Goal: Information Seeking & Learning: Learn about a topic

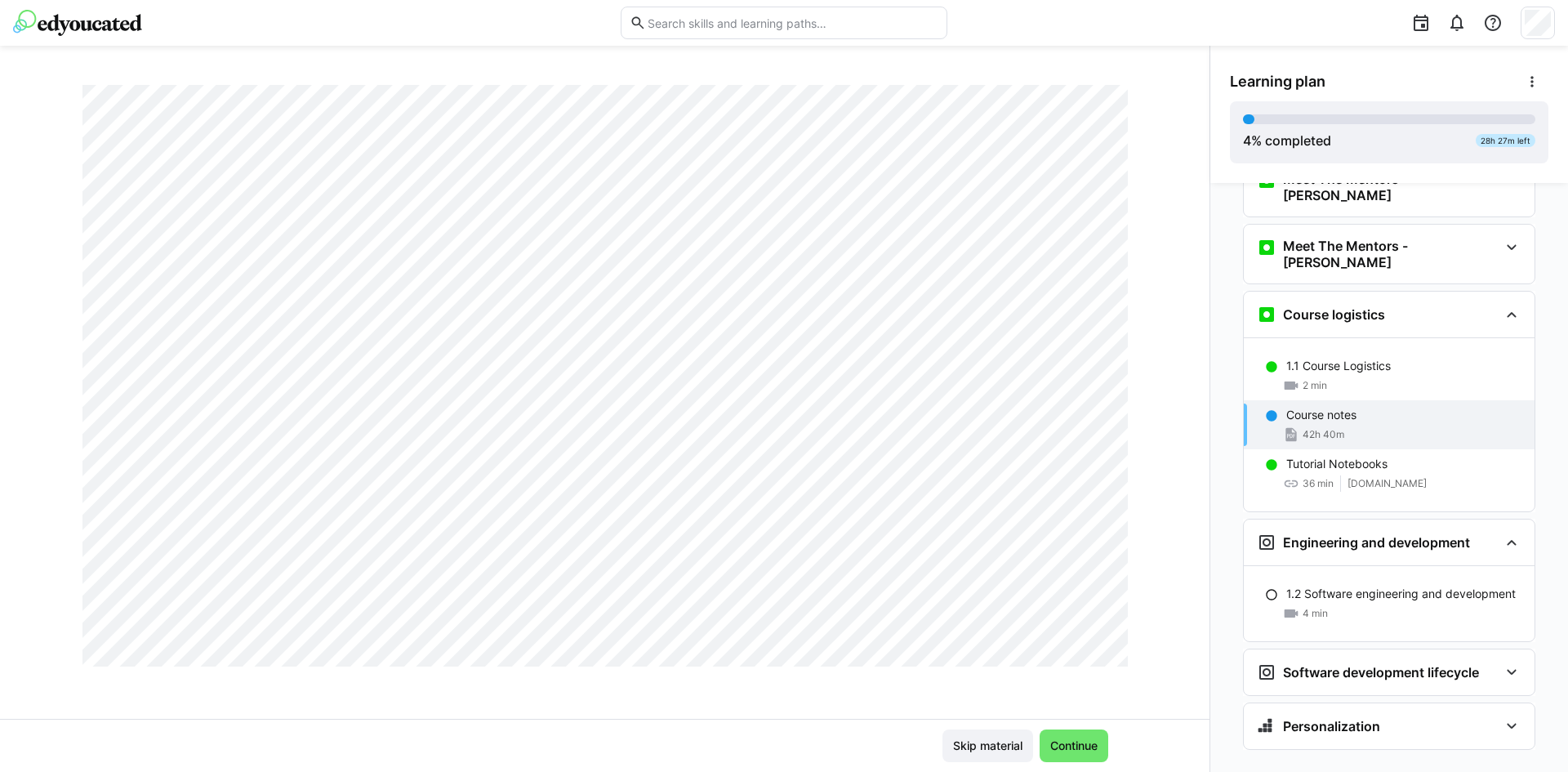
scroll to position [30114, 0]
click at [1394, 455] on div "Tutorial Notebooks" at bounding box center [1404, 464] width 235 height 17
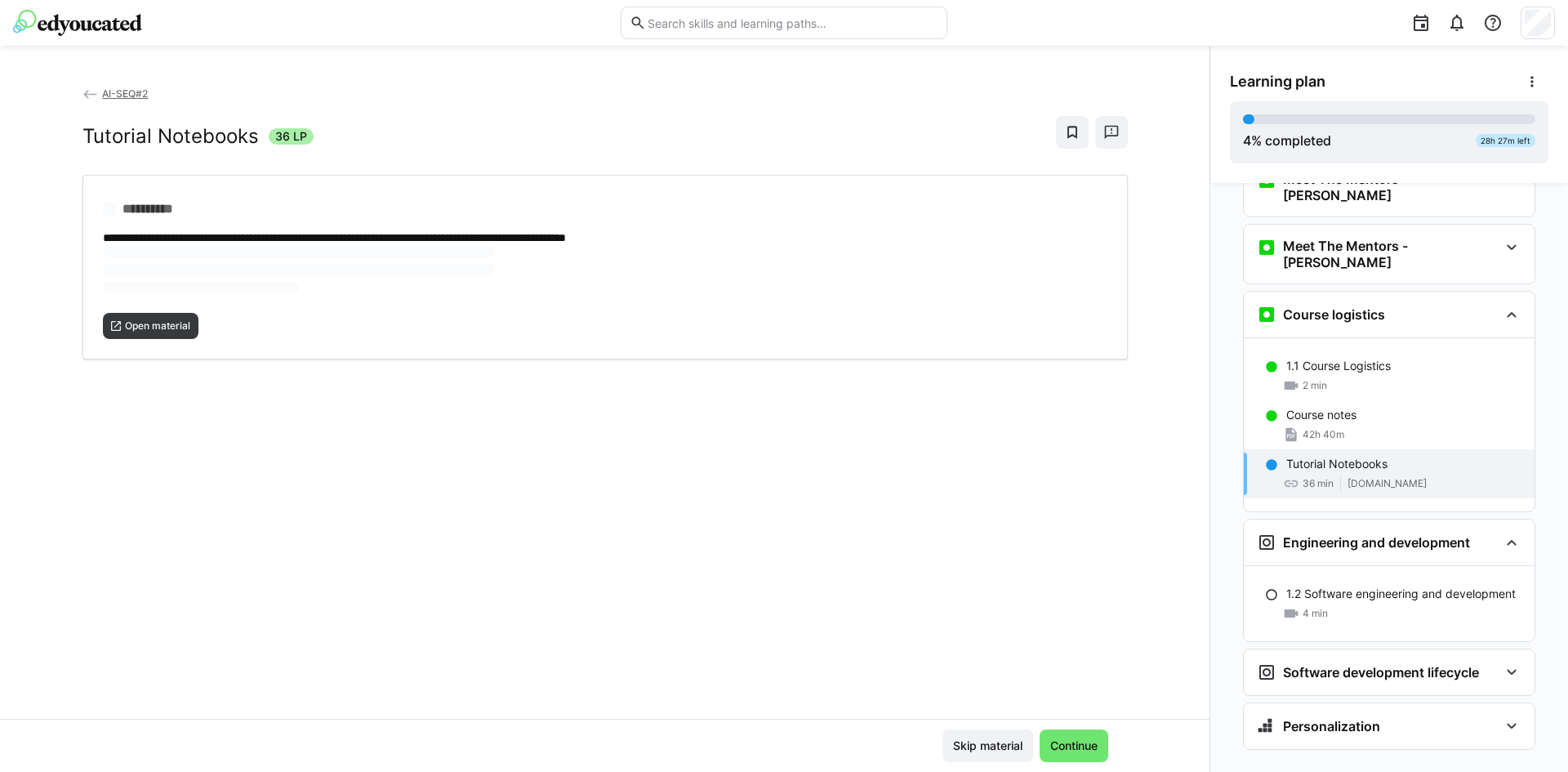
scroll to position [0, 0]
click at [150, 335] on div "**********" at bounding box center [604, 402] width 1209 height 633
click at [142, 284] on div "**********" at bounding box center [605, 239] width 1045 height 130
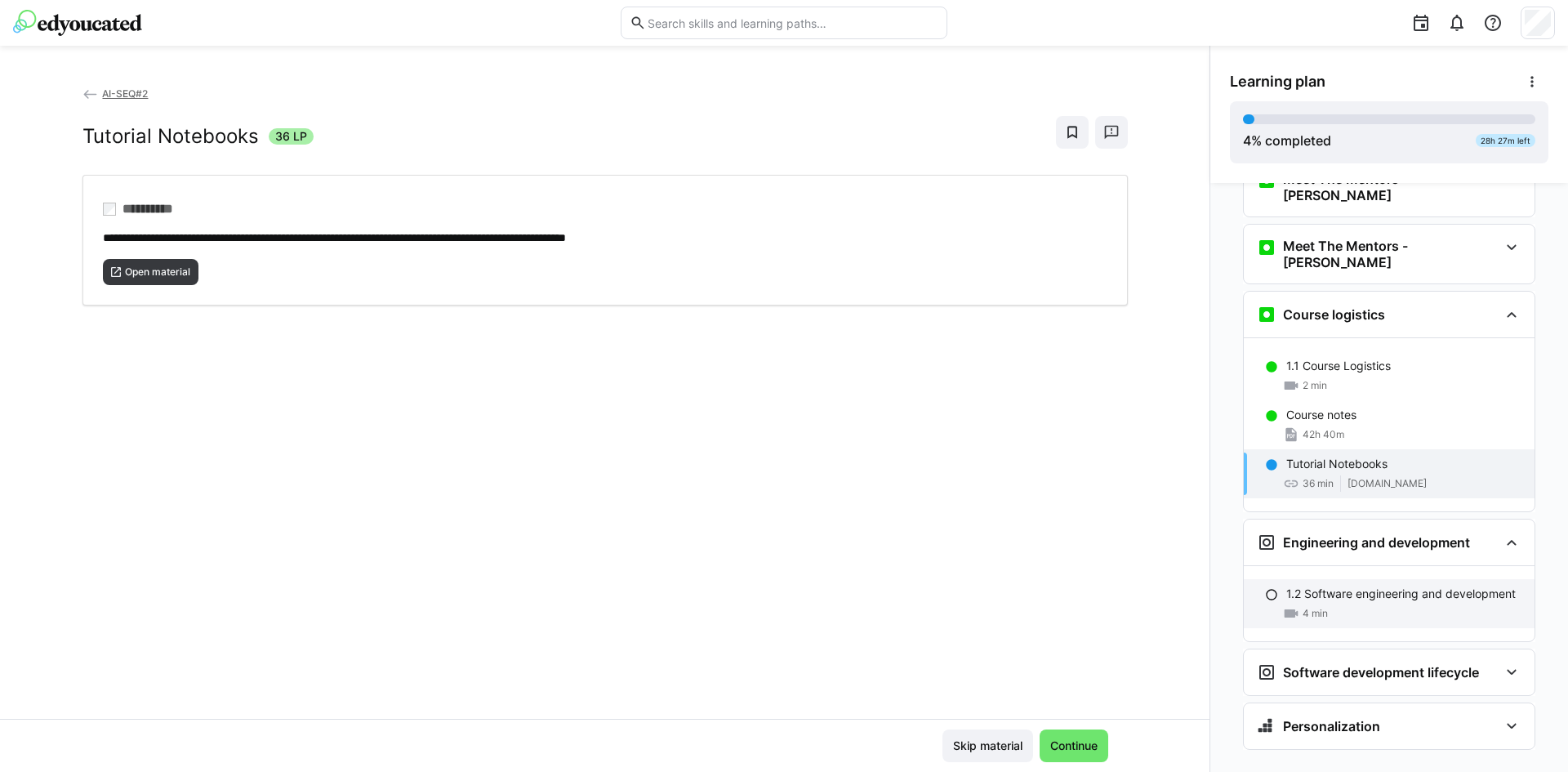
click at [1357, 585] on p "1.2 Software engineering and development" at bounding box center [1401, 594] width 229 height 17
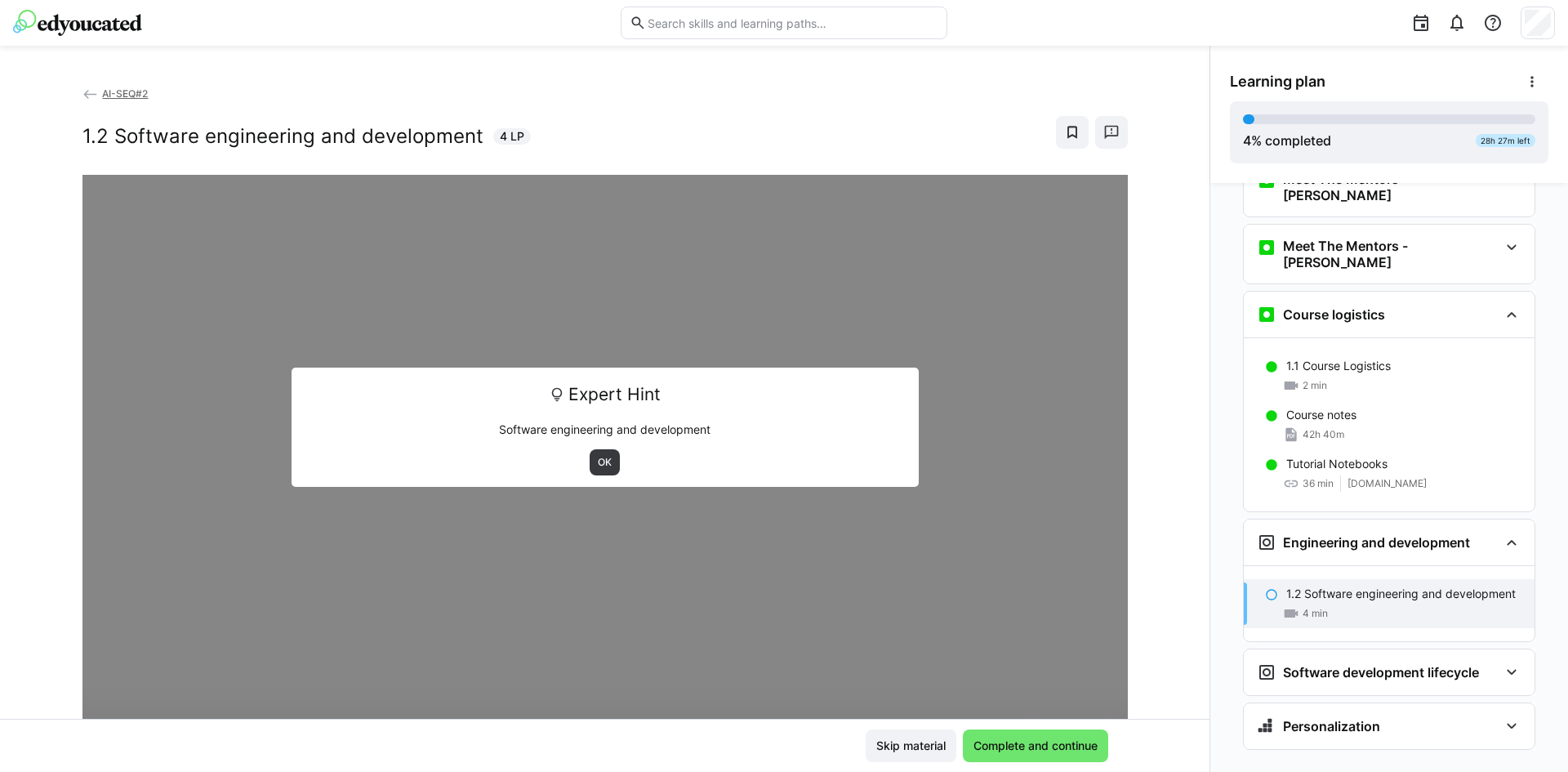
scroll to position [109, 0]
click at [1285, 646] on div "Software development lifecycle" at bounding box center [1389, 669] width 291 height 46
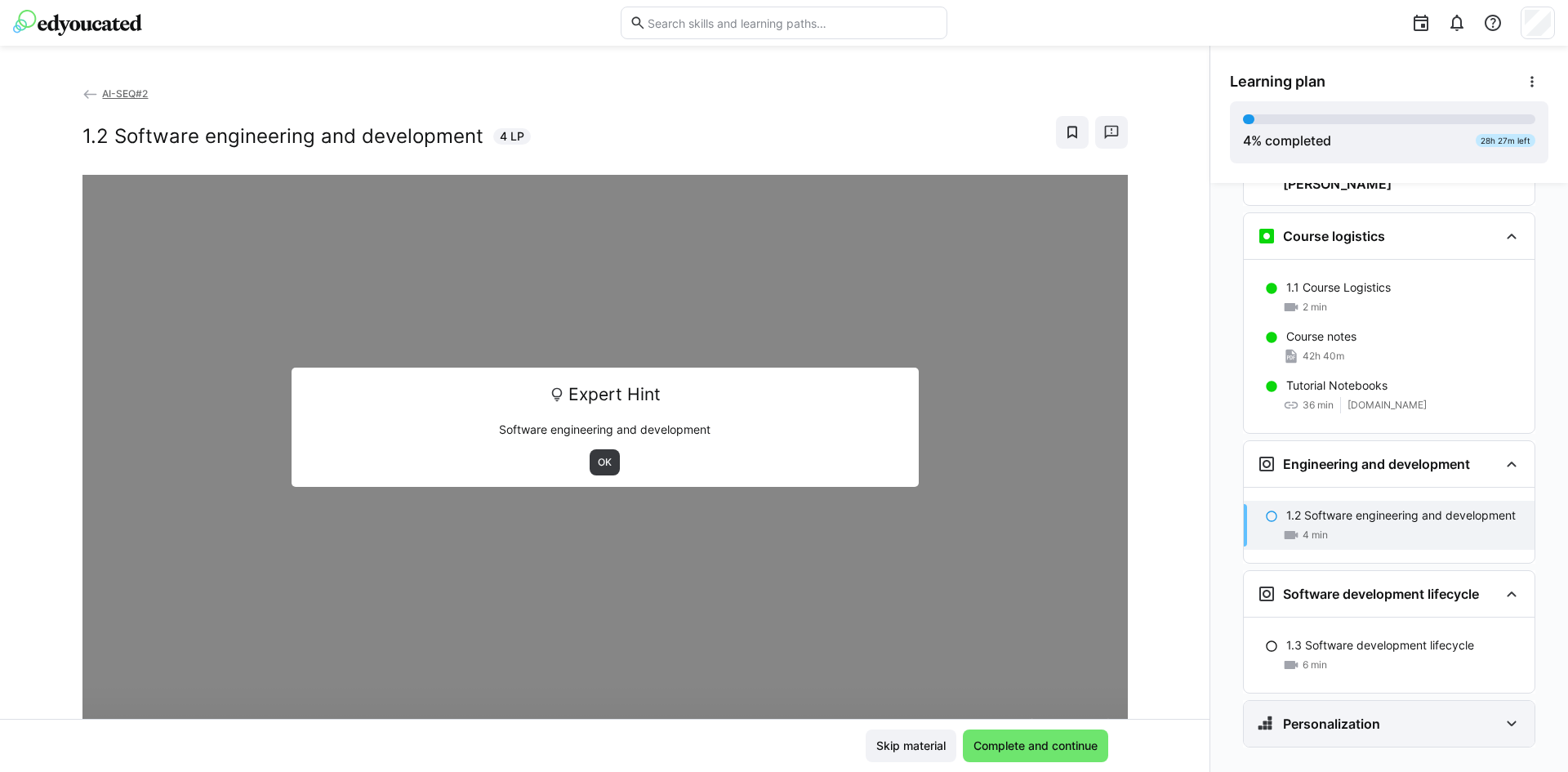
click at [1304, 716] on h3 "Personalization" at bounding box center [1331, 724] width 97 height 17
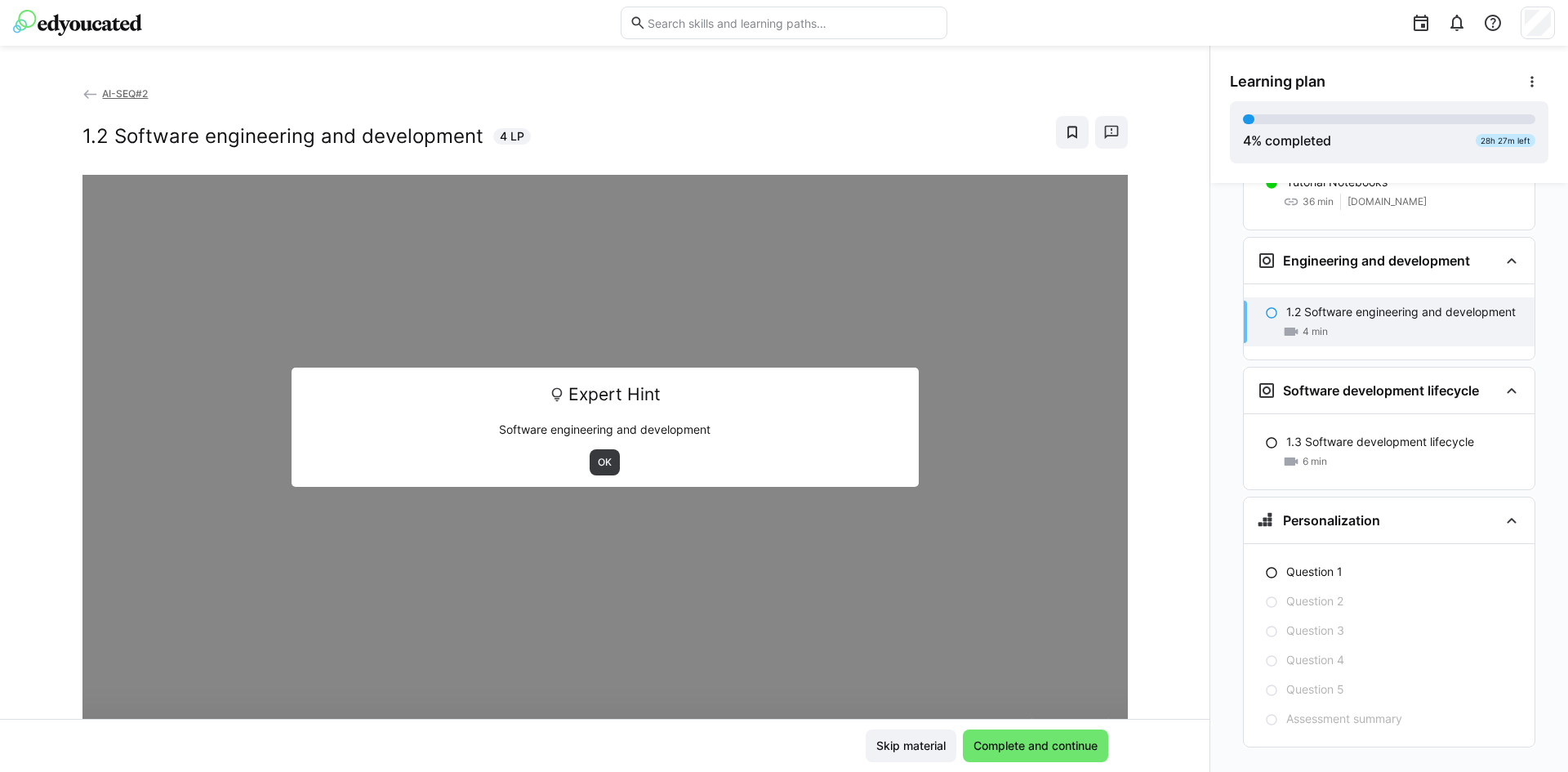
click at [1313, 544] on div "Question 1 Question 2 Question 3 Question 4 Question 5 Assessment summary" at bounding box center [1389, 645] width 291 height 202
click at [1313, 557] on div "Question 1" at bounding box center [1389, 572] width 291 height 30
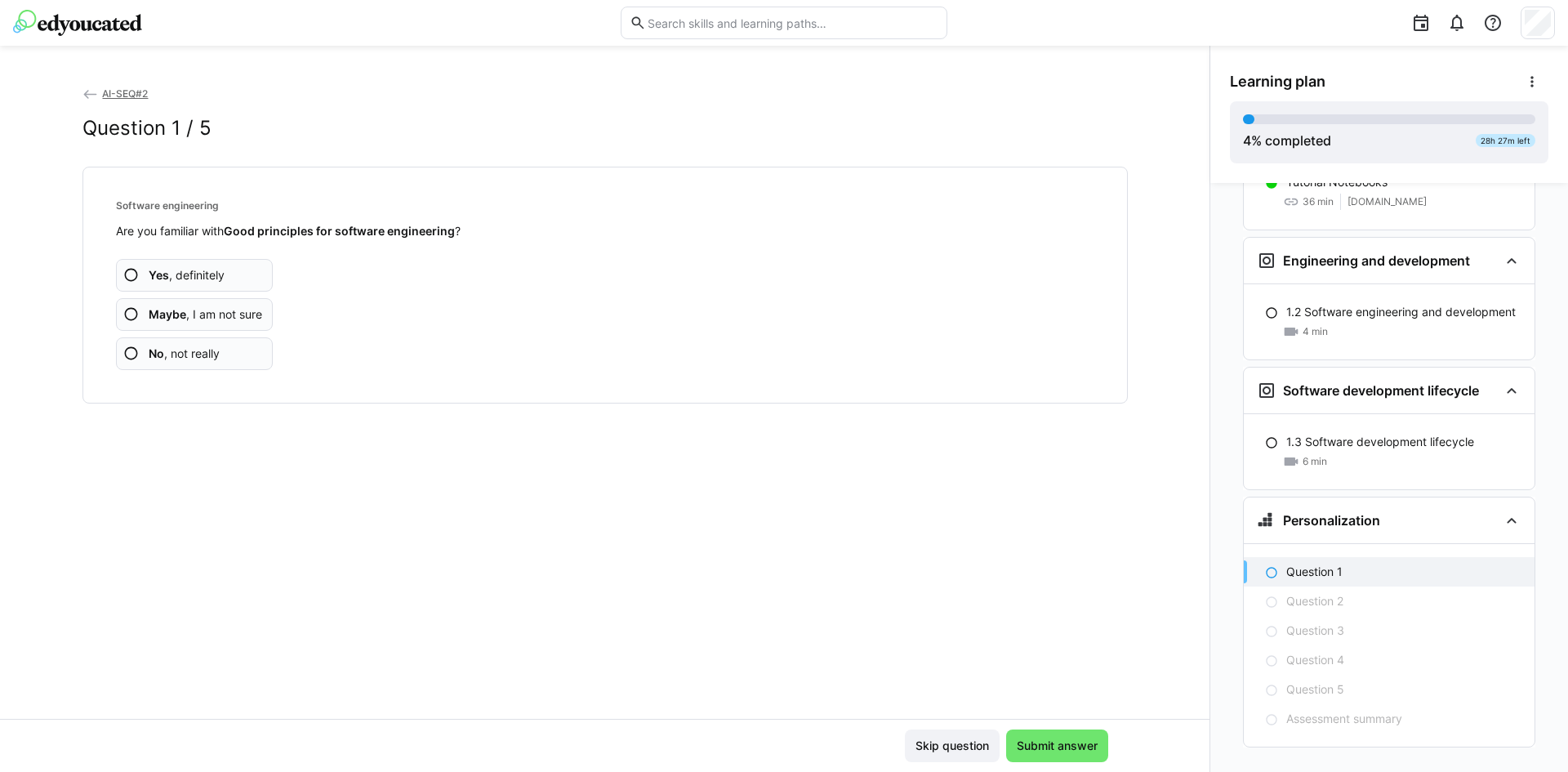
click at [129, 313] on eds-icon at bounding box center [132, 315] width 17 height 17
click at [208, 287] on app-assessment-question-radio "Yes , definitely" at bounding box center [195, 274] width 158 height 32
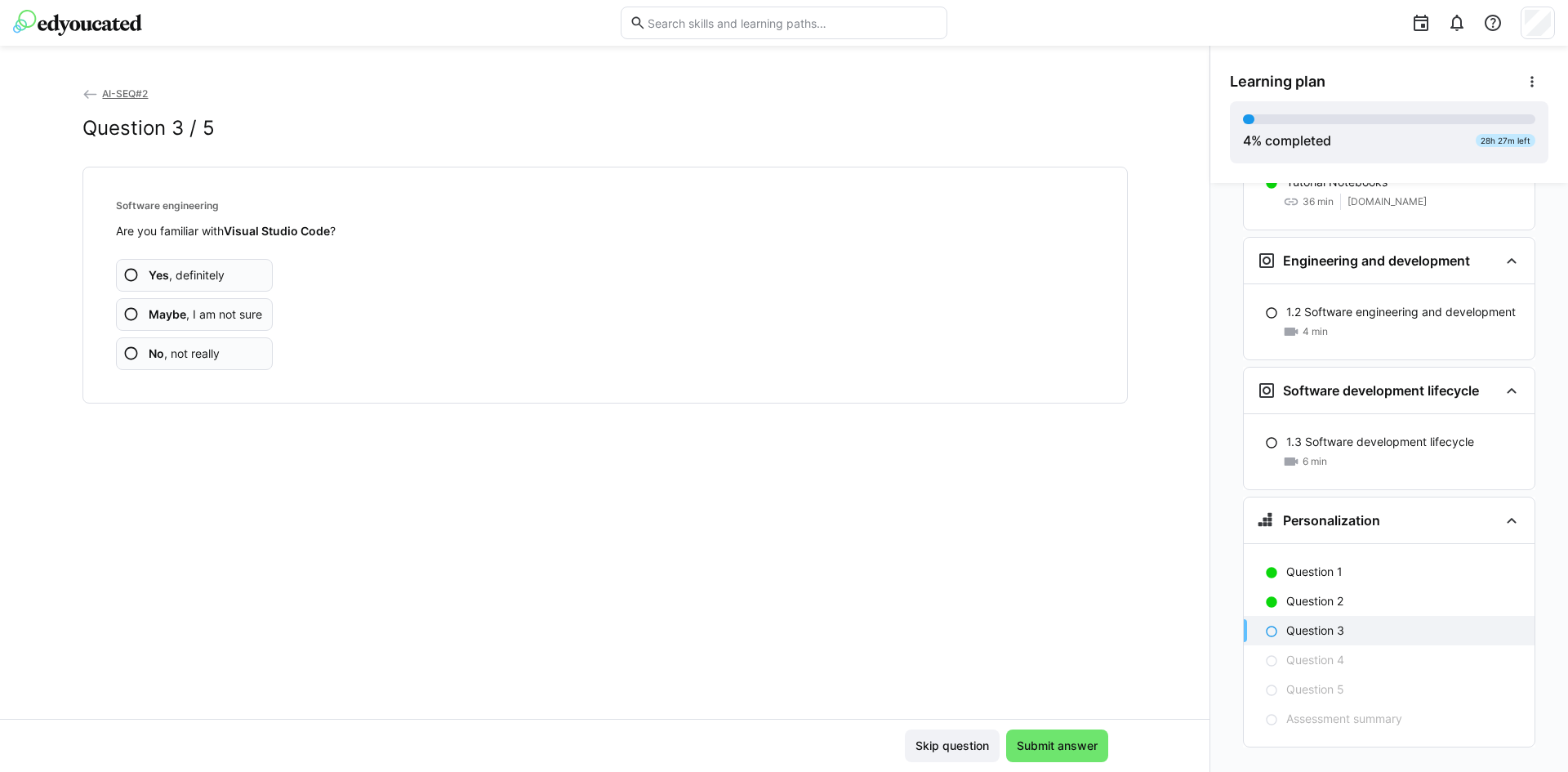
click at [195, 284] on app-assessment-question-radio "Yes , definitely" at bounding box center [195, 274] width 158 height 32
click at [195, 298] on app-assessment-question-radio "Maybe , I am not sure" at bounding box center [195, 314] width 158 height 32
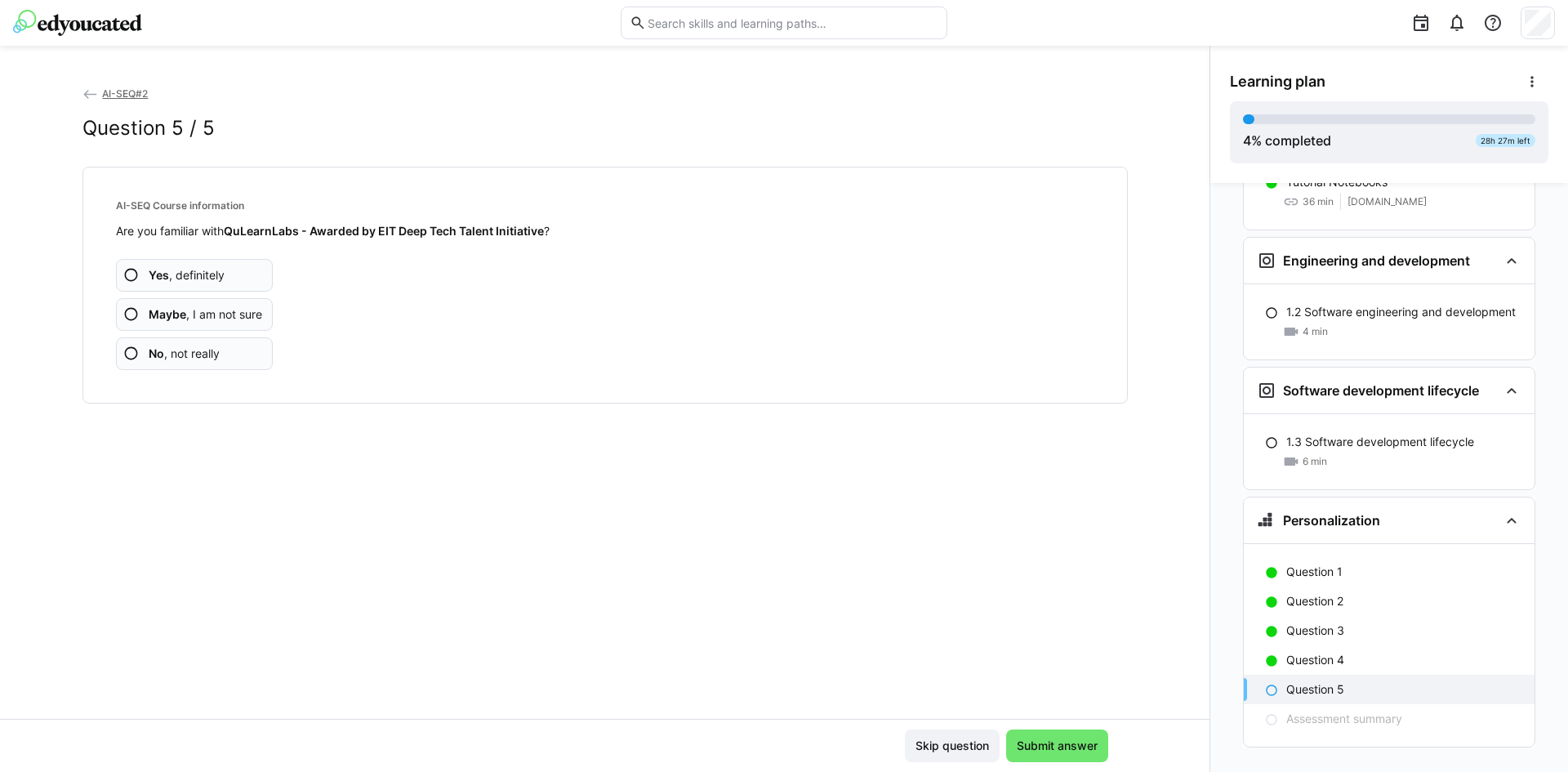
click at [265, 353] on app-assessment-question-radio "No , not really" at bounding box center [195, 353] width 158 height 32
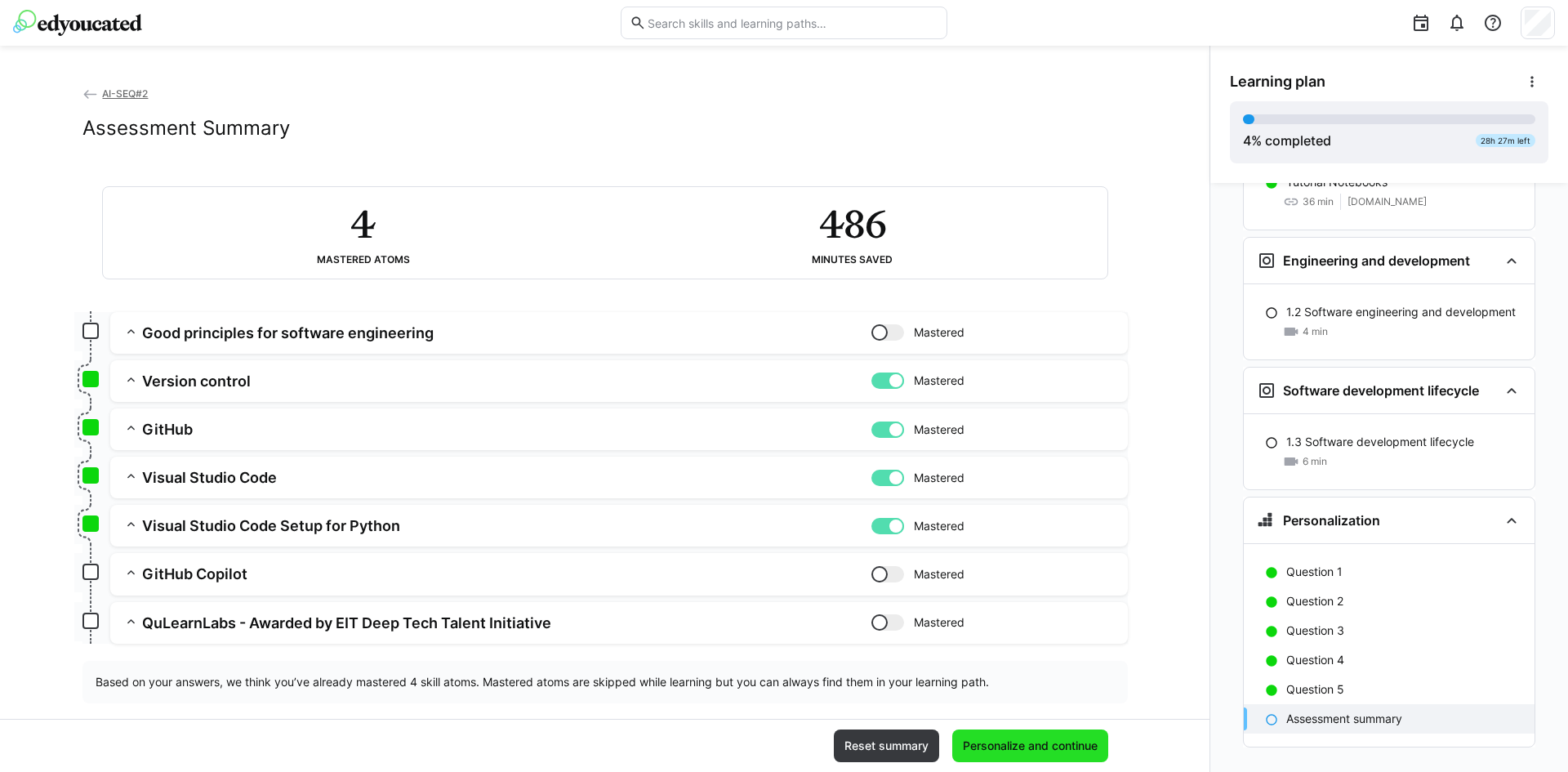
click at [1014, 740] on span "Personalize and continue" at bounding box center [1030, 745] width 139 height 17
click at [1286, 427] on div "1.3 Software development lifecycle 6 min" at bounding box center [1389, 451] width 291 height 49
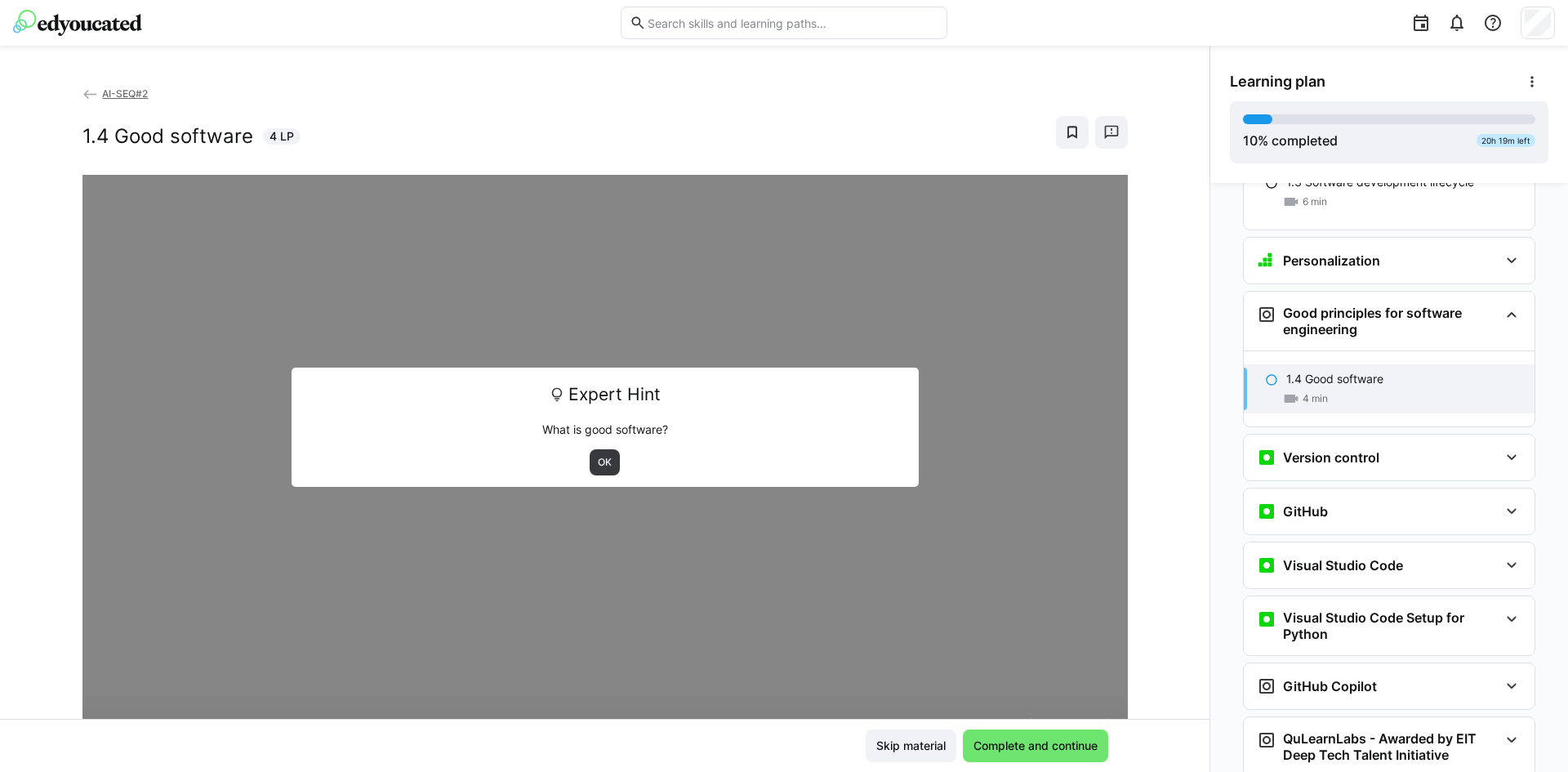
scroll to position [646, 0]
click at [1331, 450] on h3 "Version control" at bounding box center [1331, 458] width 96 height 17
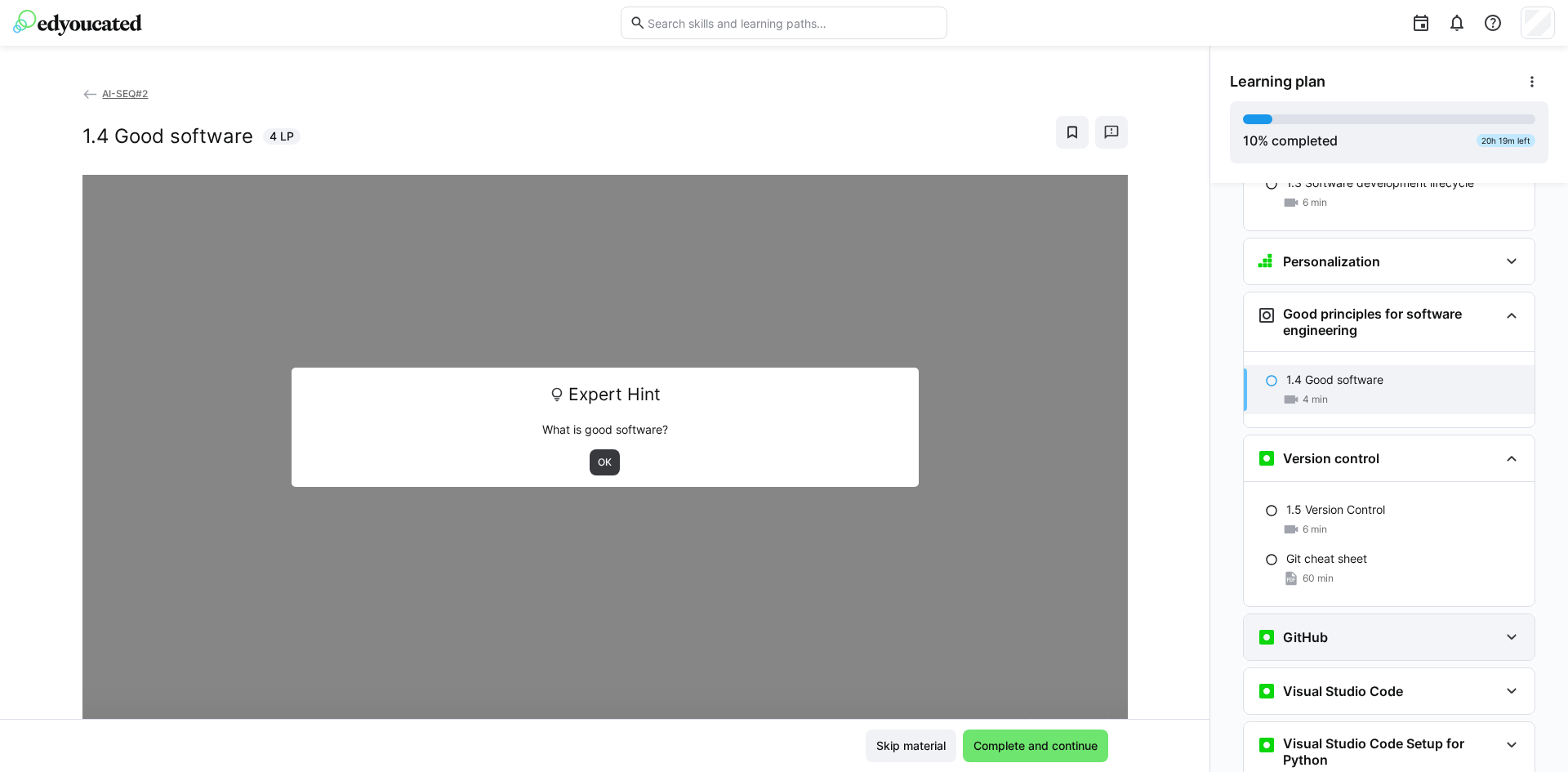
click at [1358, 627] on div "GitHub" at bounding box center [1378, 636] width 242 height 19
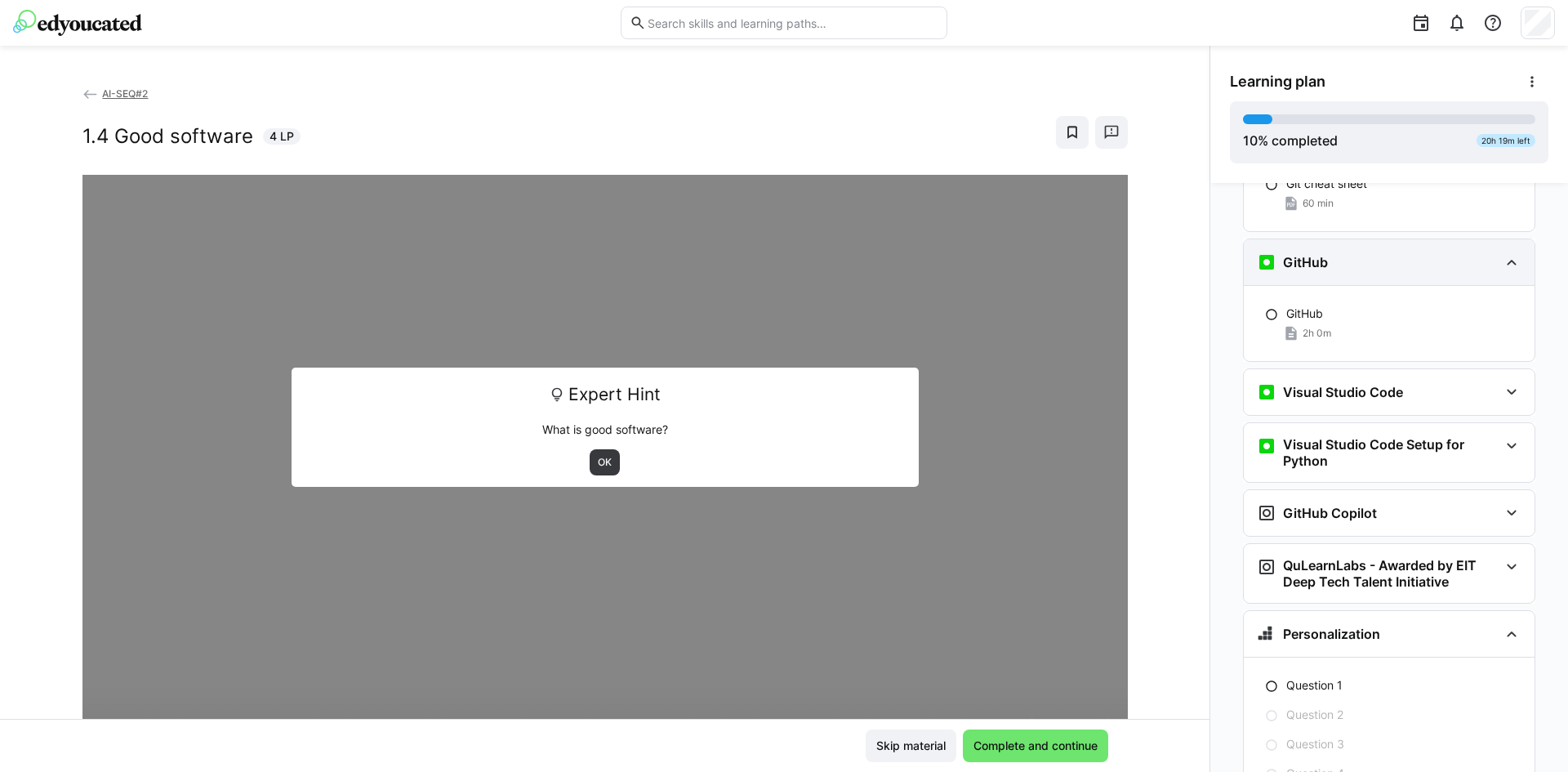
scroll to position [1135, 0]
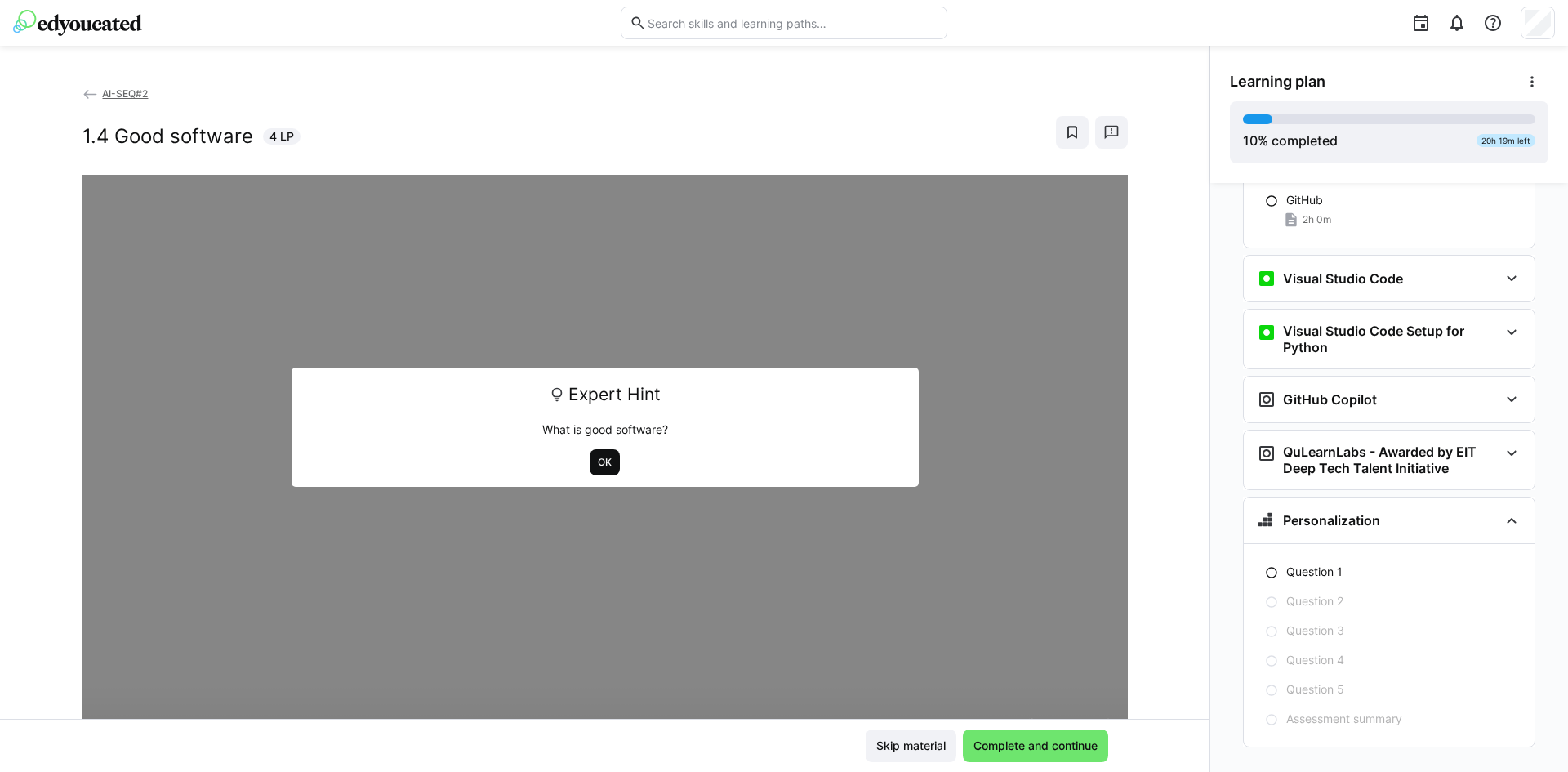
click at [596, 458] on span "OK" at bounding box center [604, 462] width 18 height 13
